Goal: Check status: Check status

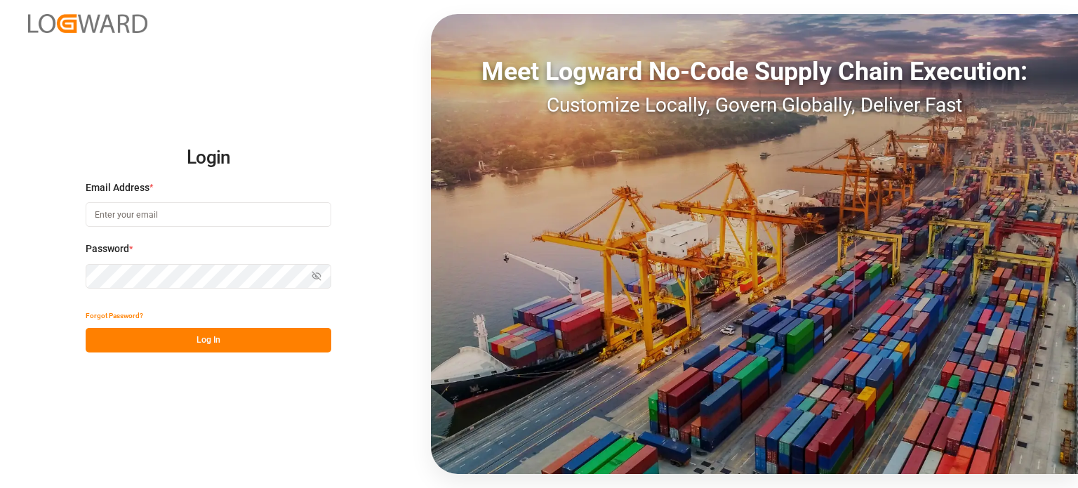
type input "[PERSON_NAME][EMAIL_ADDRESS][PERSON_NAME][DOMAIN_NAME]"
click at [306, 349] on button "Log In" at bounding box center [209, 340] width 246 height 25
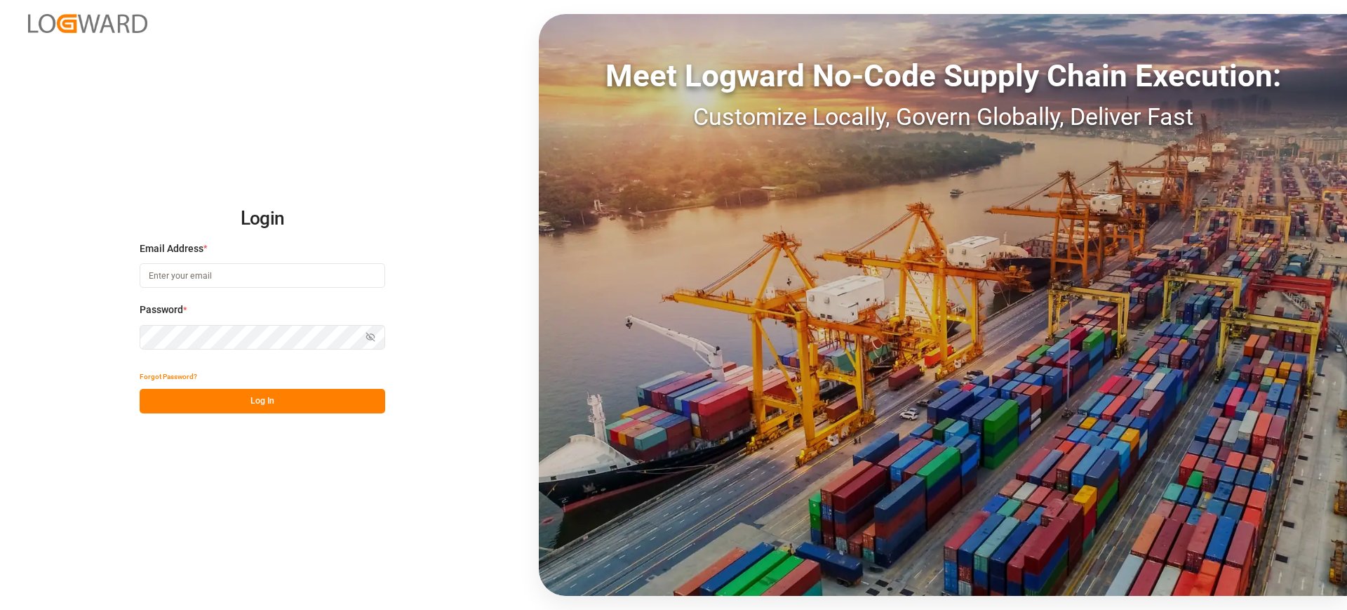
type input "[PERSON_NAME][EMAIL_ADDRESS][PERSON_NAME][DOMAIN_NAME]"
click at [279, 408] on button "Log In" at bounding box center [263, 401] width 246 height 25
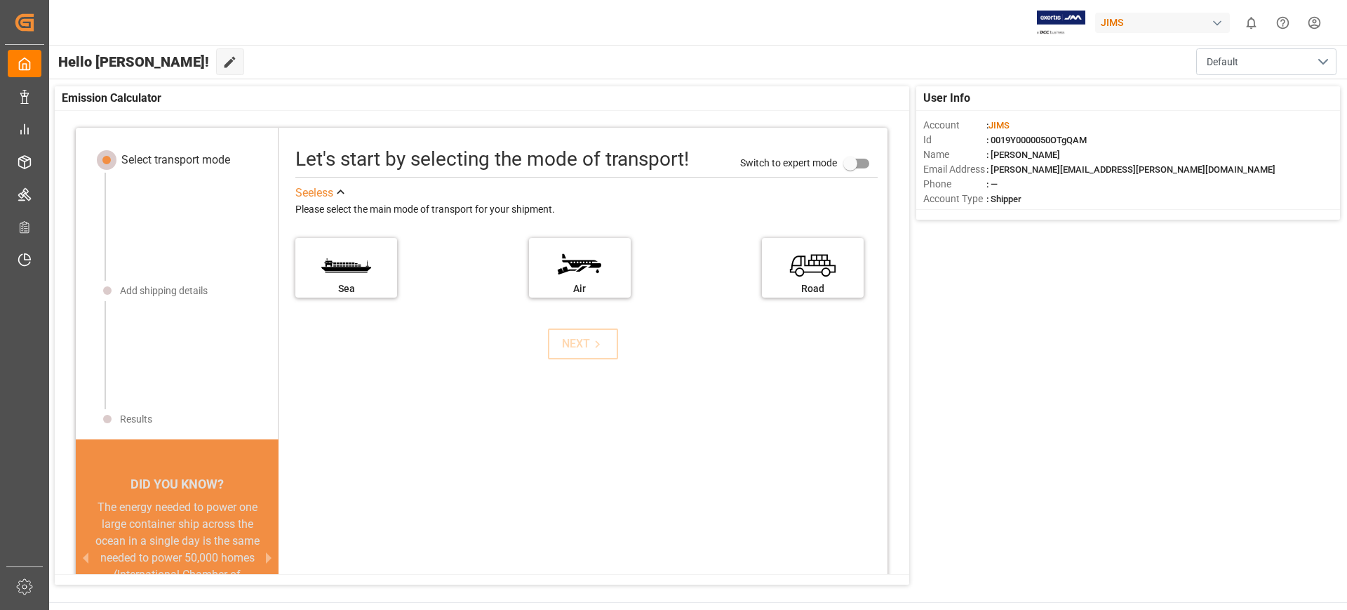
click at [1271, 313] on div "User Info Account : [PERSON_NAME] Id : 0019Y0000050OTgQAM Name : [PERSON_NAME] …" at bounding box center [697, 335] width 1299 height 512
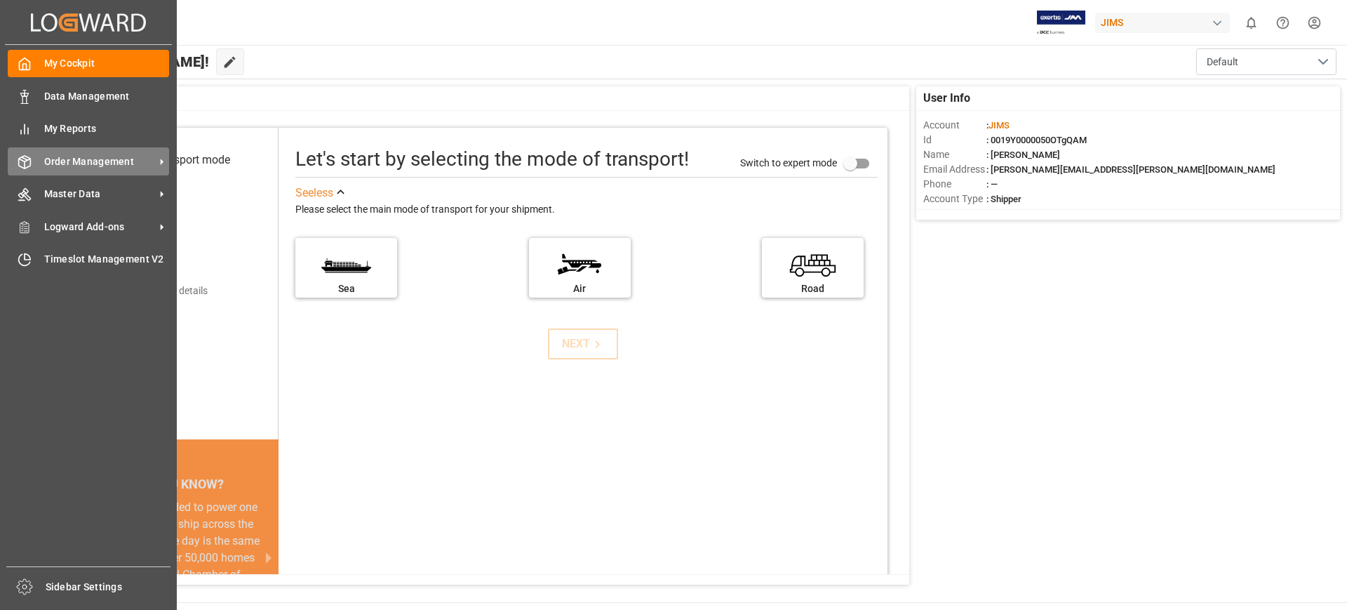
click at [133, 157] on span "Order Management" at bounding box center [99, 161] width 111 height 15
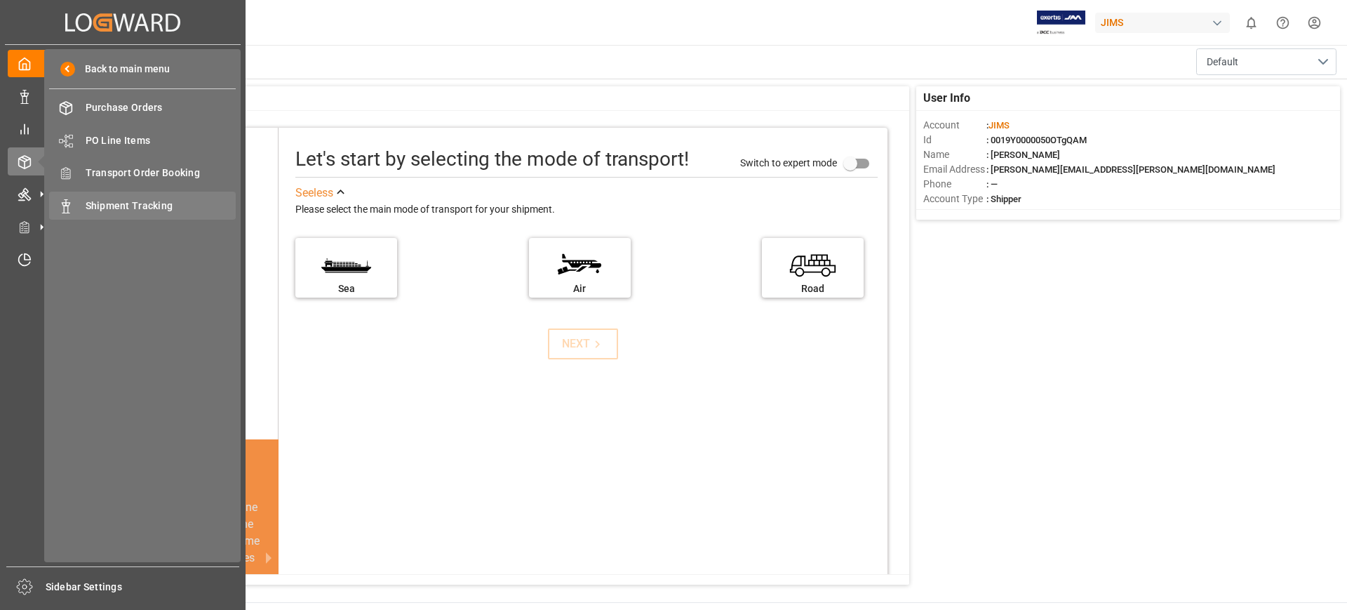
click at [147, 193] on div "Shipment Tracking Shipment Tracking" at bounding box center [142, 205] width 187 height 27
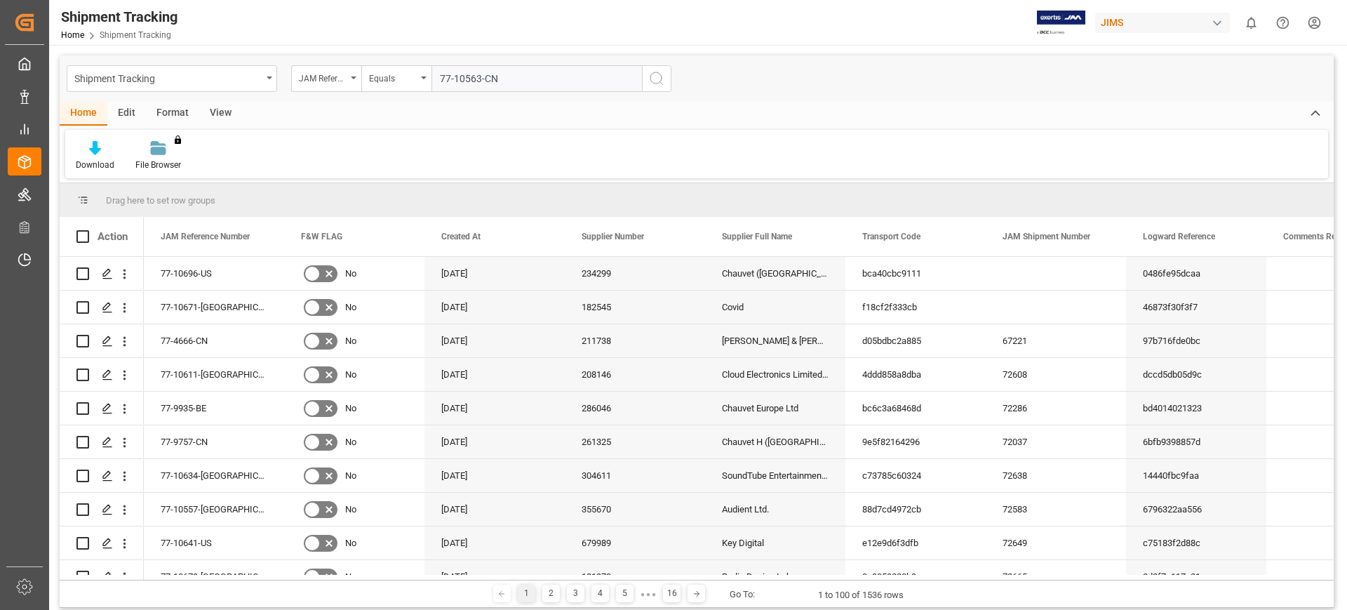
type input "77-10563-CN"
click at [662, 79] on icon "search button" at bounding box center [656, 78] width 17 height 17
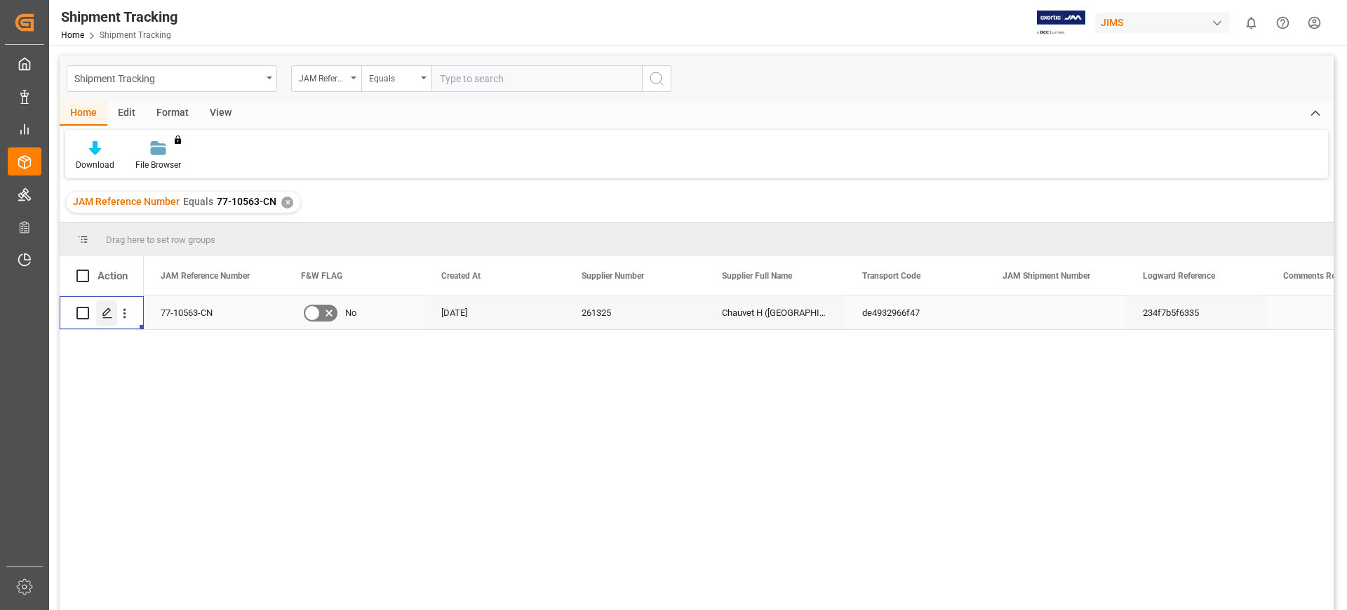
click at [100, 311] on div "Press SPACE to select this row." at bounding box center [106, 313] width 21 height 26
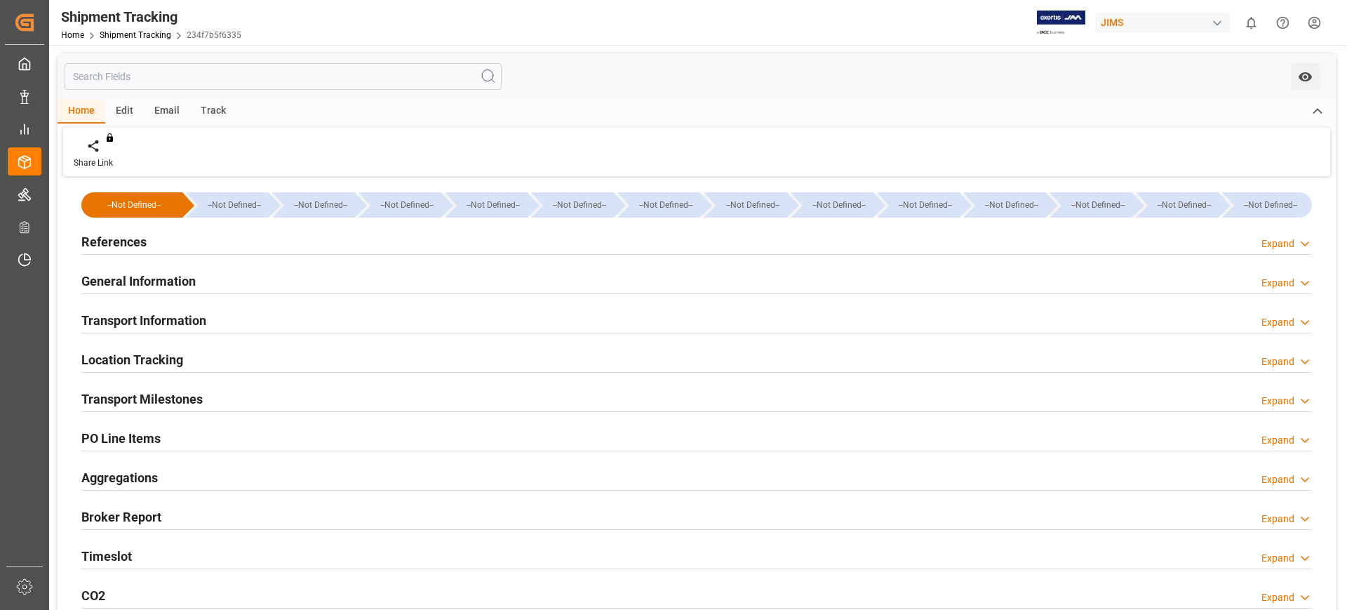
click at [143, 549] on div "Timeslot Expand" at bounding box center [696, 555] width 1230 height 27
click at [181, 302] on div "Transport Information Expand" at bounding box center [697, 320] width 1250 height 39
click at [177, 311] on h2 "Transport Information" at bounding box center [143, 320] width 125 height 19
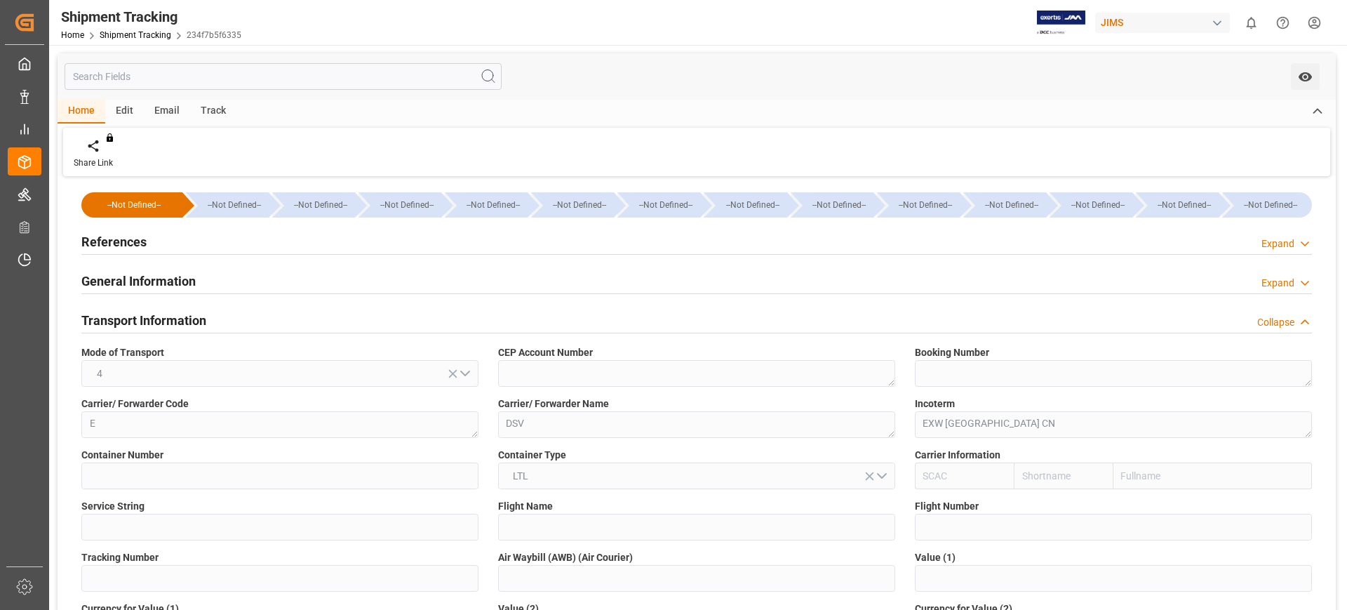
click at [188, 288] on h2 "General Information" at bounding box center [138, 280] width 114 height 19
